Goal: Connect with others: Go to known website

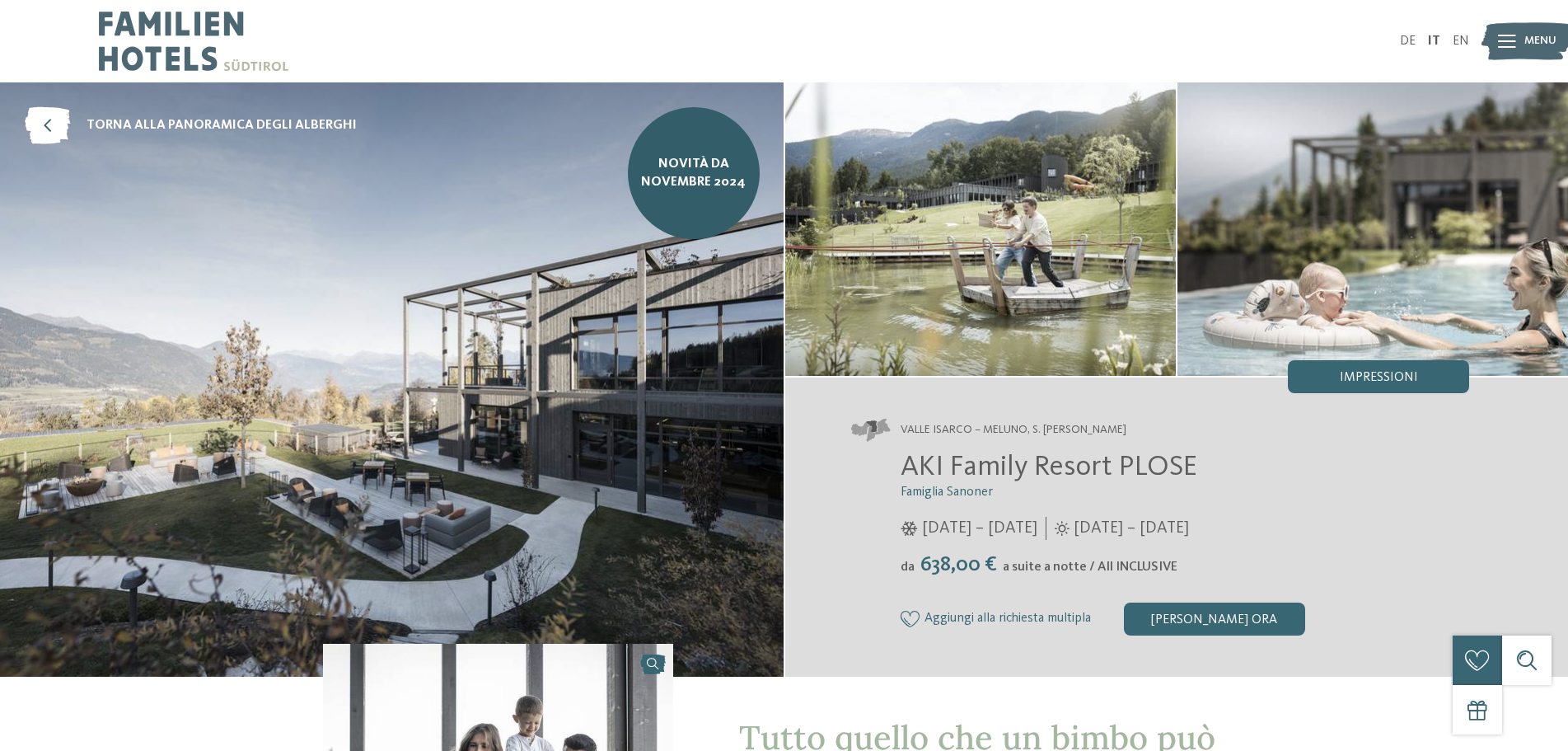
click at [765, 258] on img at bounding box center [392, 379] width 784 height 594
click at [230, 302] on img at bounding box center [392, 379] width 784 height 594
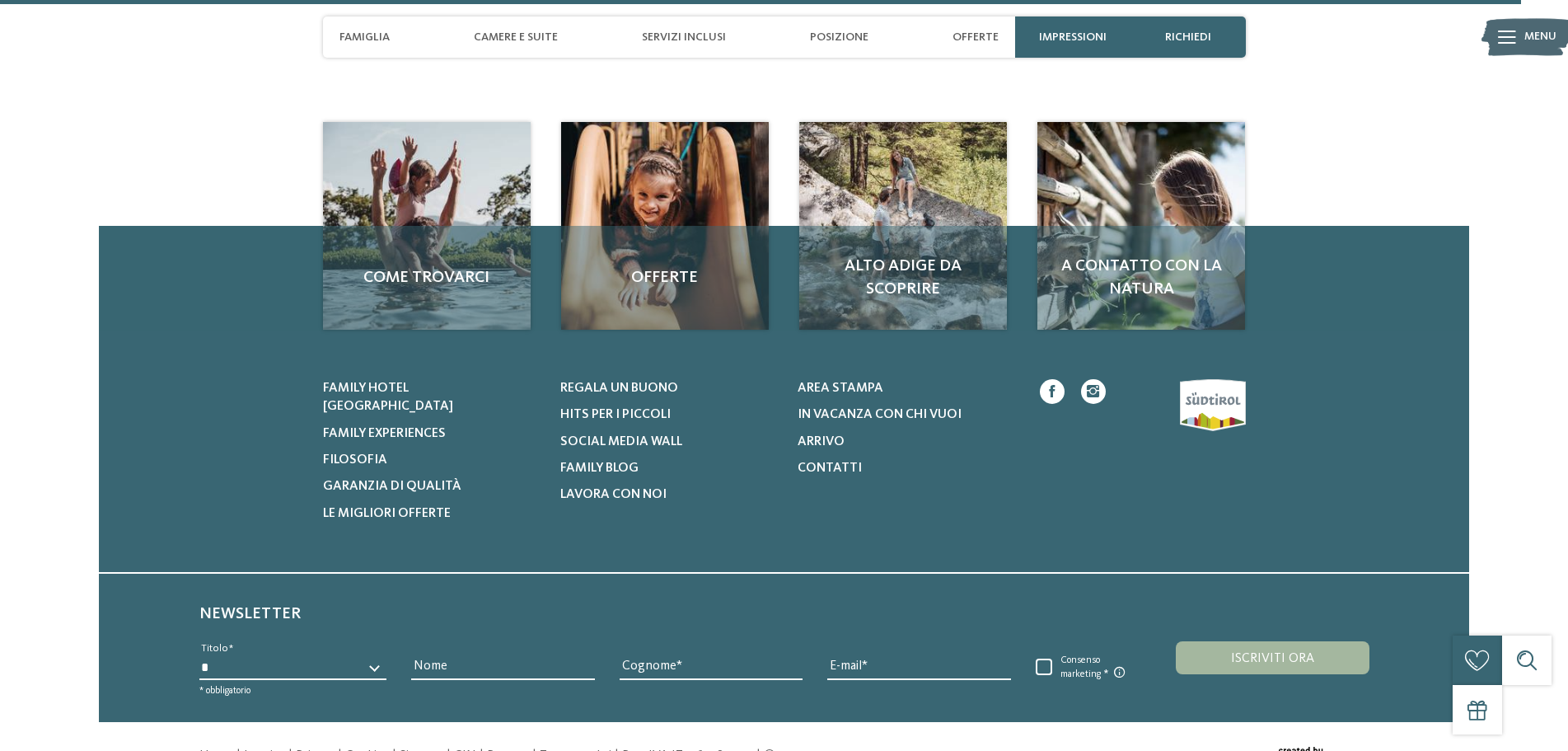
scroll to position [5521, 0]
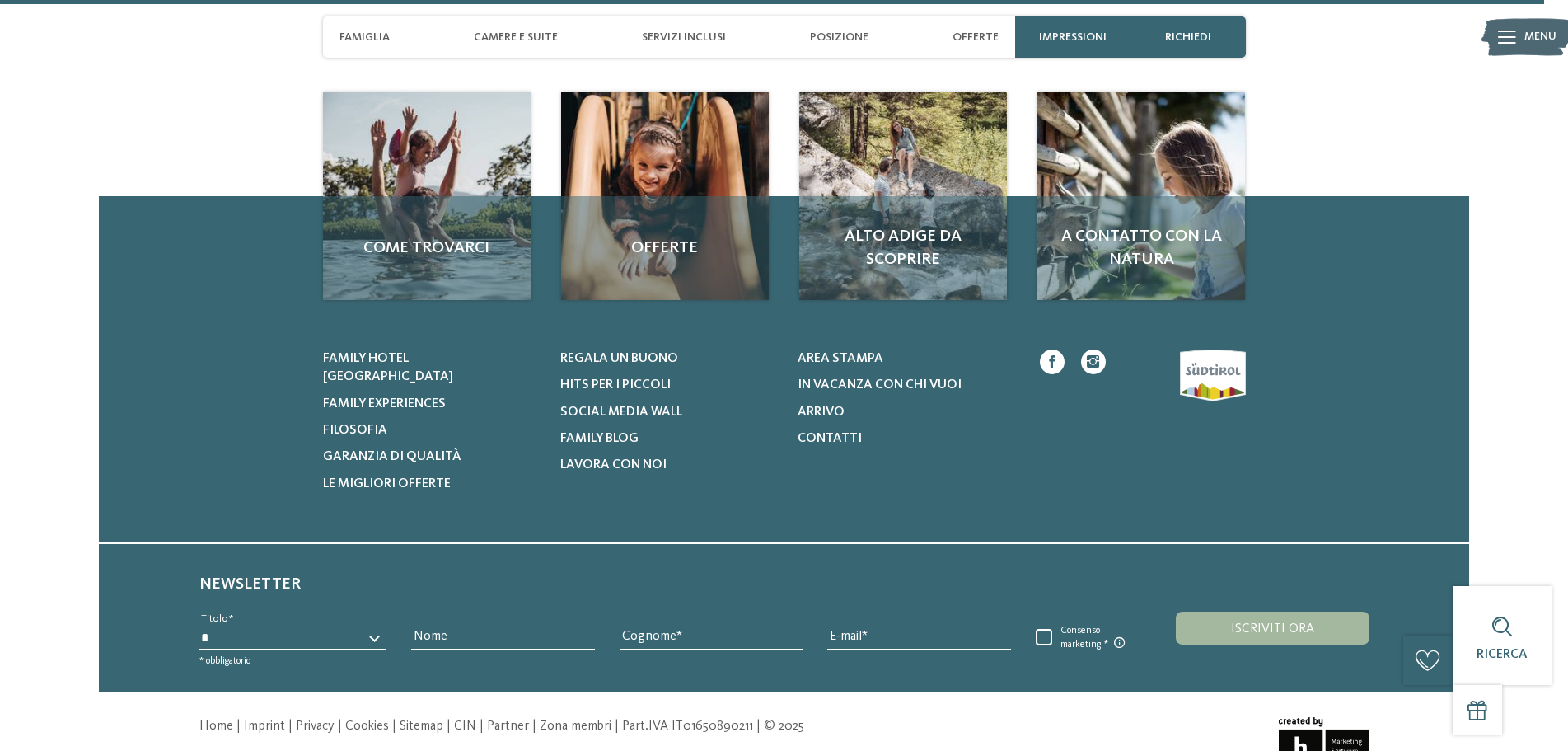
click at [1094, 355] on icon at bounding box center [1093, 361] width 13 height 13
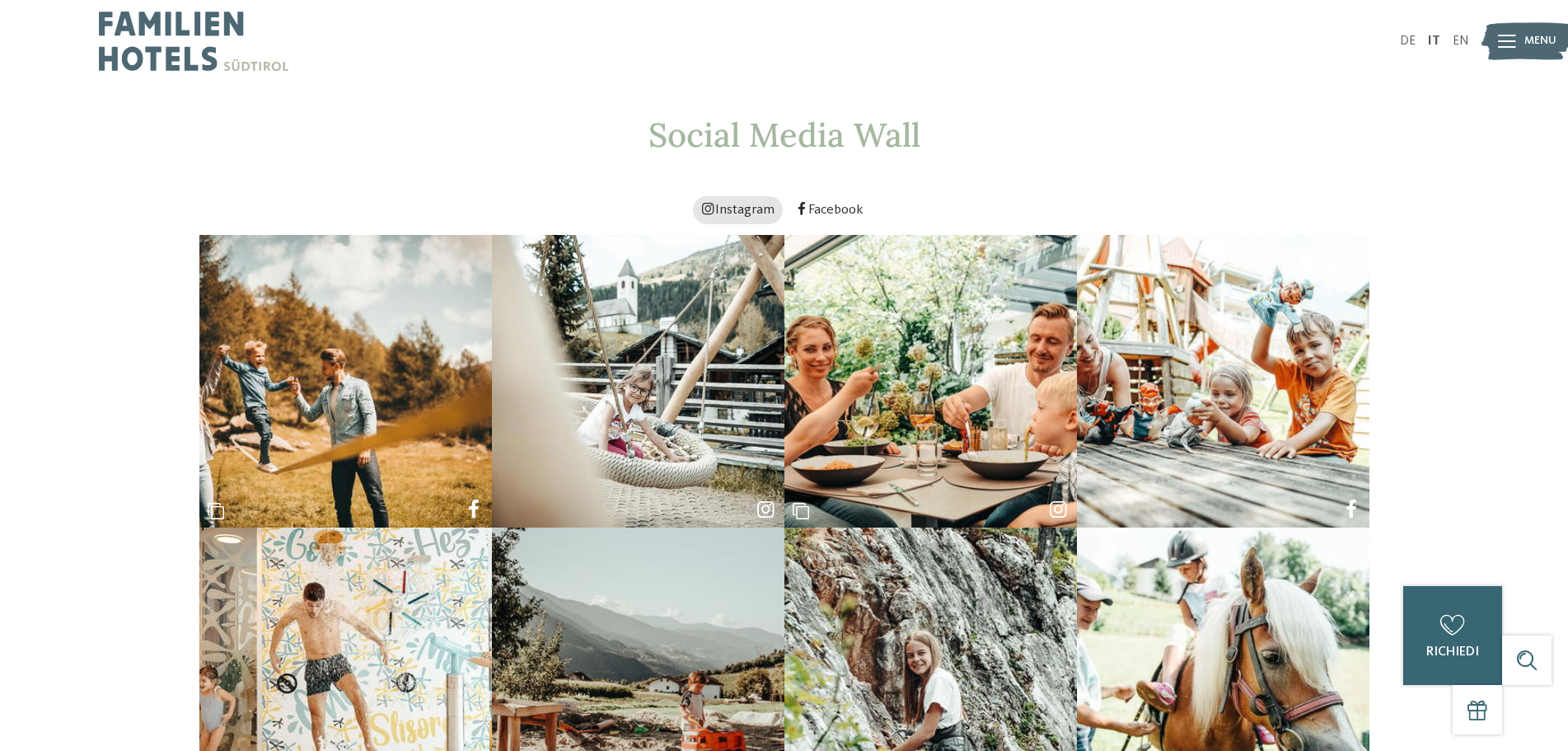
click at [746, 202] on link "Instagram" at bounding box center [737, 210] width 90 height 28
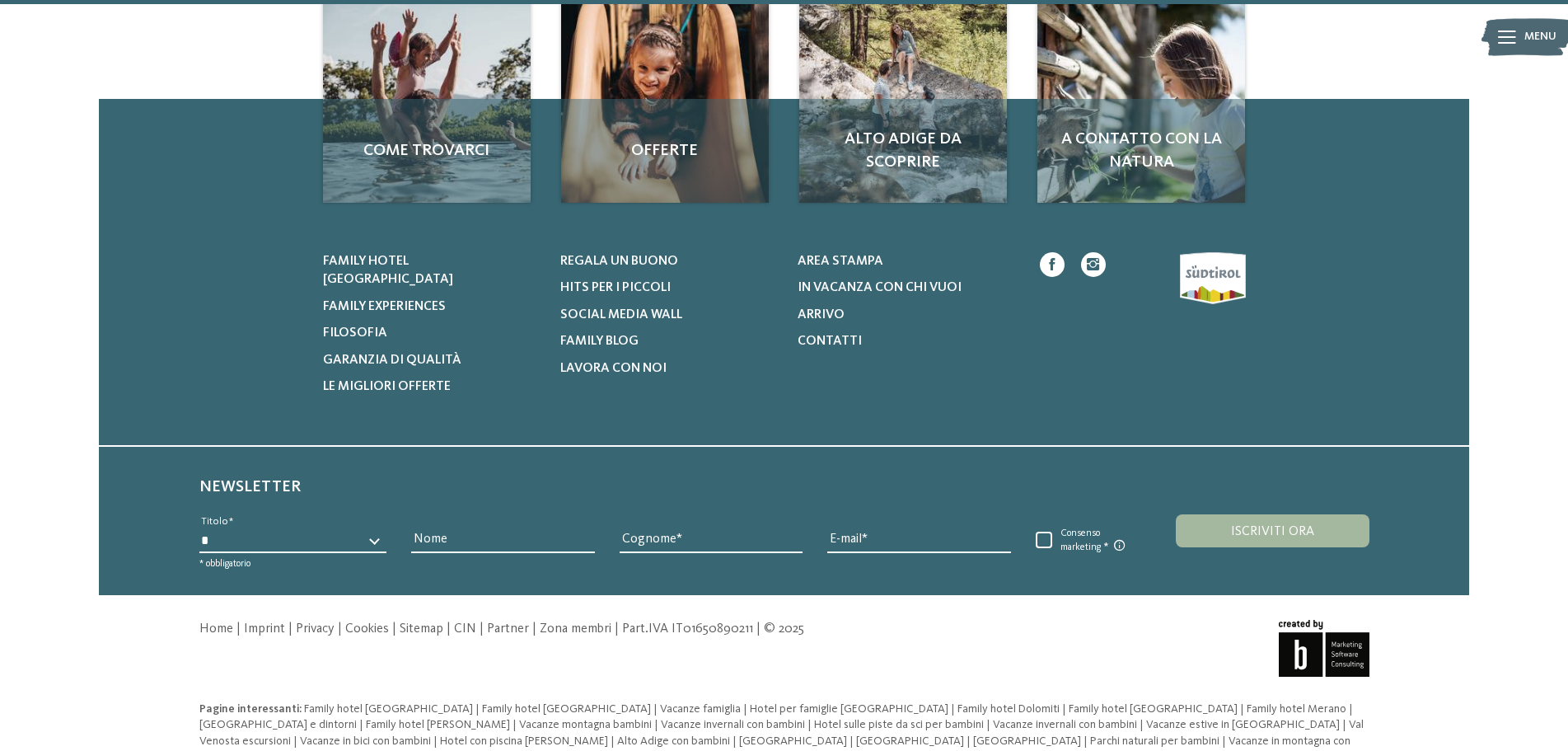
scroll to position [1342, 0]
